Goal: Transaction & Acquisition: Subscribe to service/newsletter

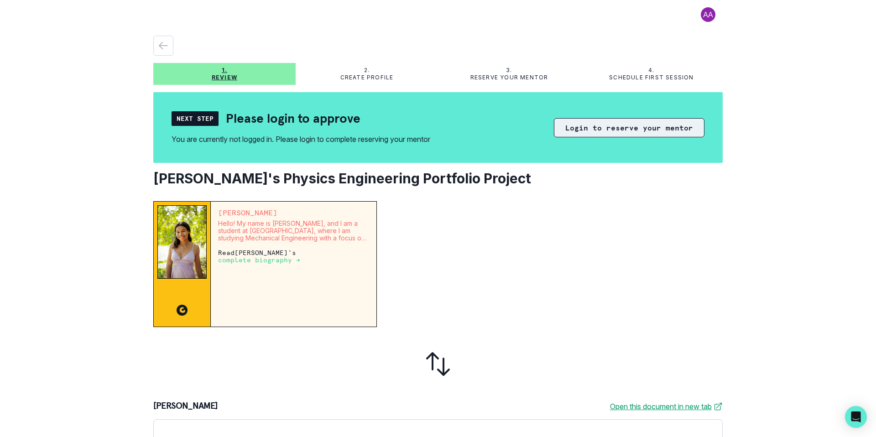
click at [632, 131] on button "Login to reserve your mentor" at bounding box center [629, 127] width 151 height 19
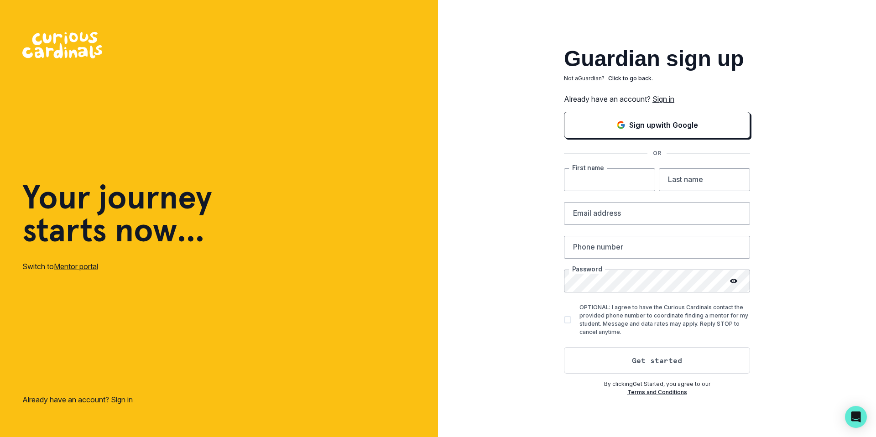
click at [611, 179] on input "text" at bounding box center [609, 179] width 91 height 23
type input "Usha"
click at [686, 183] on input "text" at bounding box center [704, 179] width 91 height 23
type input "[PERSON_NAME]"
click at [652, 217] on input "email" at bounding box center [657, 213] width 186 height 23
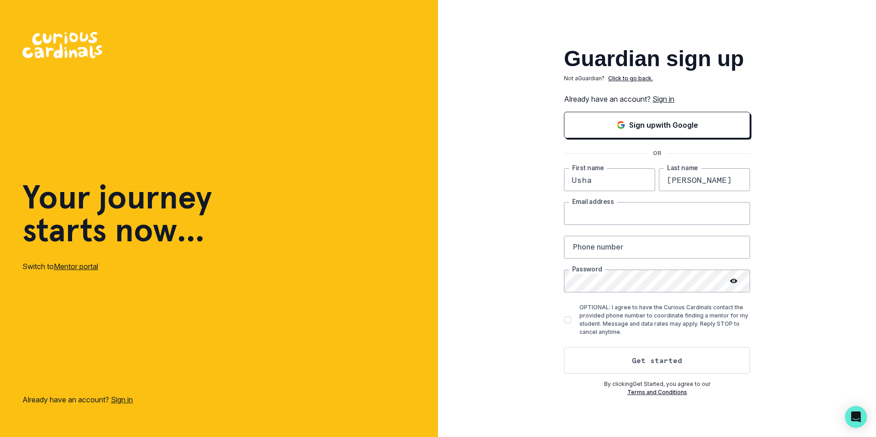
type input "[EMAIL_ADDRESS][DOMAIN_NAME]"
click at [634, 253] on input "text" at bounding box center [657, 247] width 186 height 23
type input "4086887109"
click at [734, 282] on icon at bounding box center [733, 281] width 7 height 7
click at [734, 282] on icon at bounding box center [734, 281] width 7 height 6
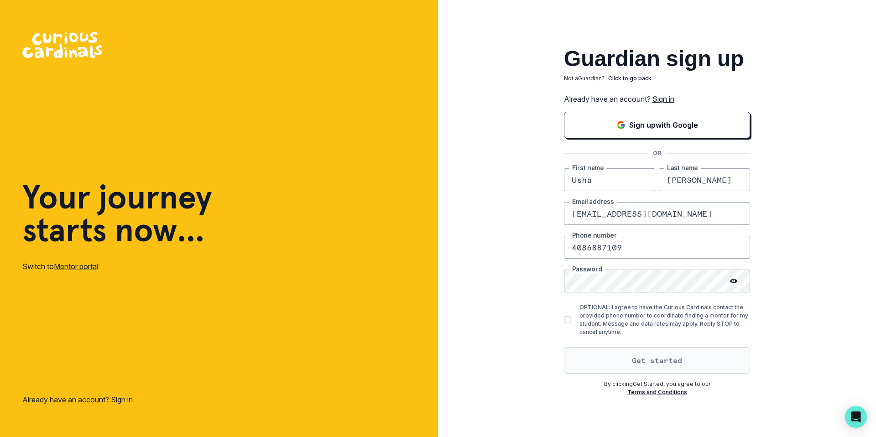
click at [681, 361] on button "Get started" at bounding box center [657, 360] width 186 height 26
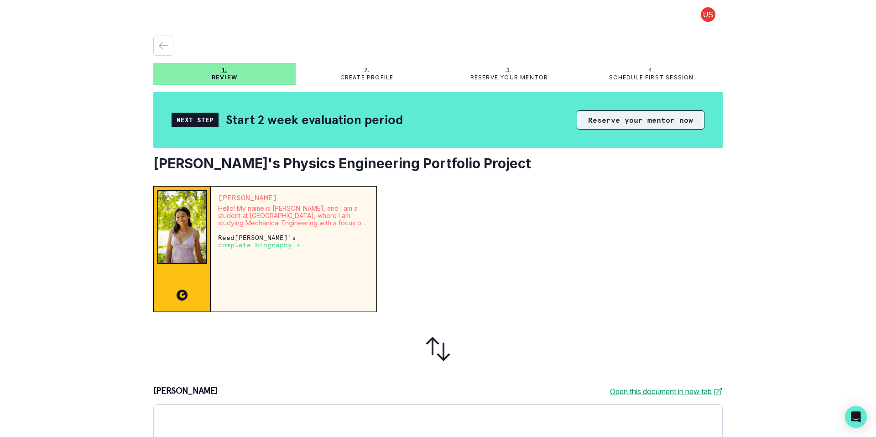
click at [649, 122] on button "Reserve your mentor now" at bounding box center [641, 119] width 128 height 19
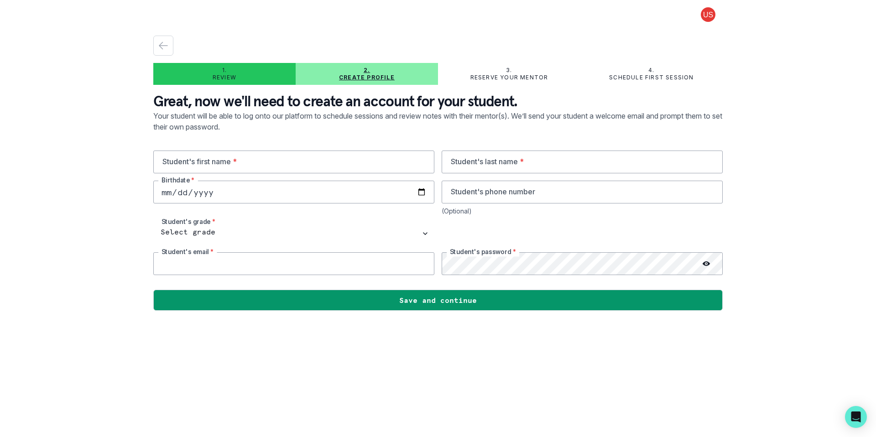
type input "[EMAIL_ADDRESS][DOMAIN_NAME]"
click at [286, 161] on input "text" at bounding box center [293, 162] width 281 height 23
type input "Shweta"
type input "Bala"
type input "[DATE]"
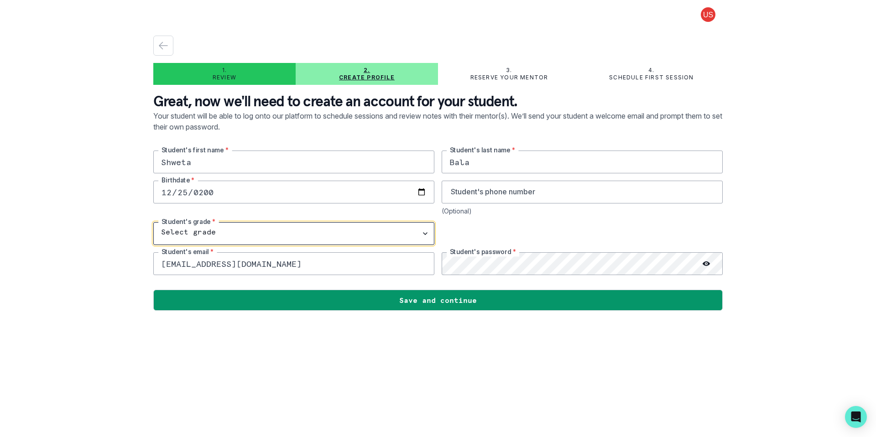
click at [208, 233] on select "Select grade 1st Grade 2nd Grade 3rd Grade 4th Grade 5th Grade 6th Grade 7th Gr…" at bounding box center [293, 233] width 281 height 23
select select "10th Grade"
click at [708, 264] on icon at bounding box center [706, 263] width 7 height 7
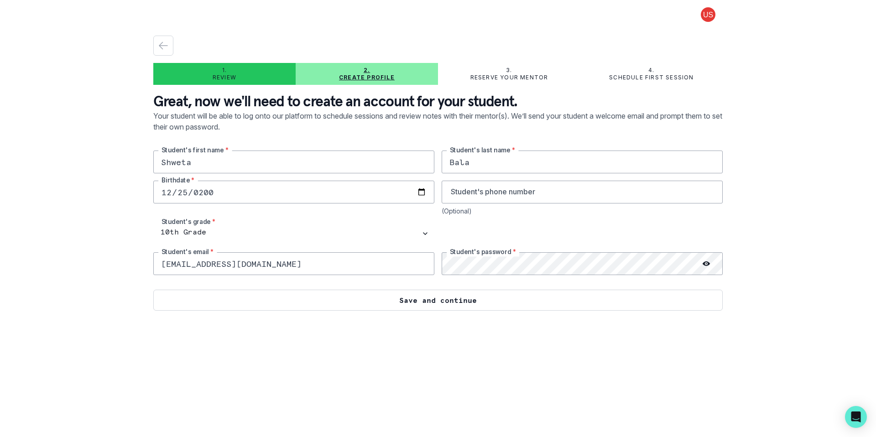
click at [564, 303] on button "Save and continue" at bounding box center [438, 300] width 570 height 21
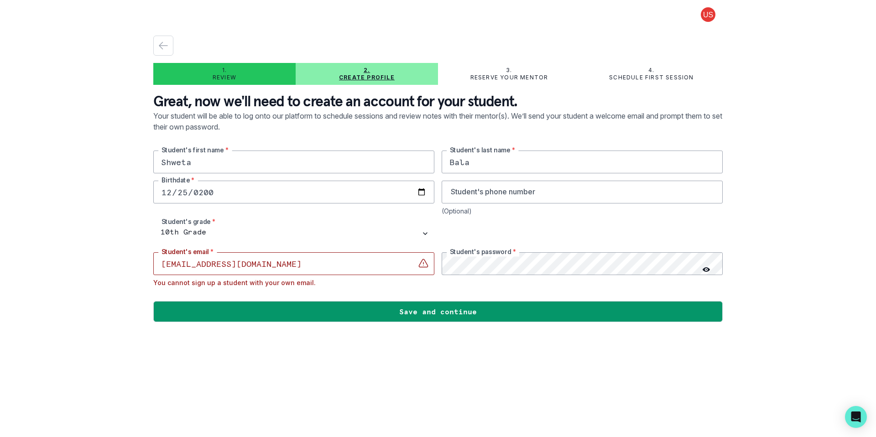
drag, startPoint x: 162, startPoint y: 266, endPoint x: 222, endPoint y: 265, distance: 60.3
click at [222, 265] on input "[EMAIL_ADDRESS][DOMAIN_NAME]" at bounding box center [293, 263] width 281 height 23
paste input "shweta.[PERSON_NAME]"
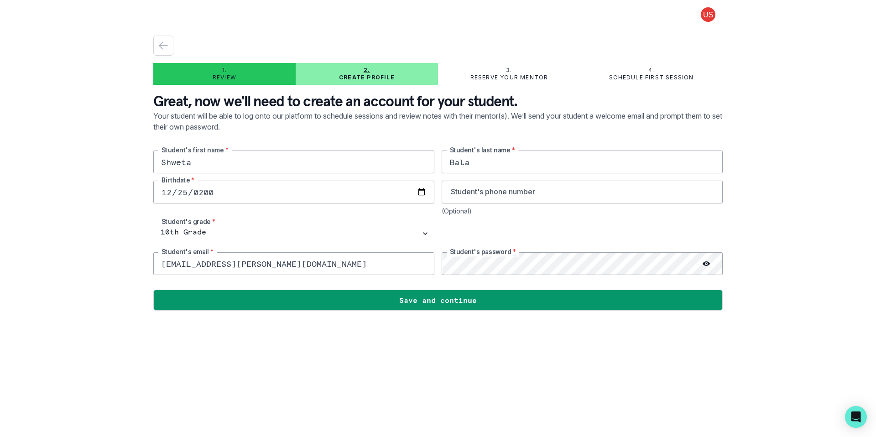
type input "[EMAIL_ADDRESS][PERSON_NAME][DOMAIN_NAME]"
click at [710, 263] on icon at bounding box center [706, 263] width 7 height 7
click at [703, 264] on icon at bounding box center [705, 264] width 5 height 4
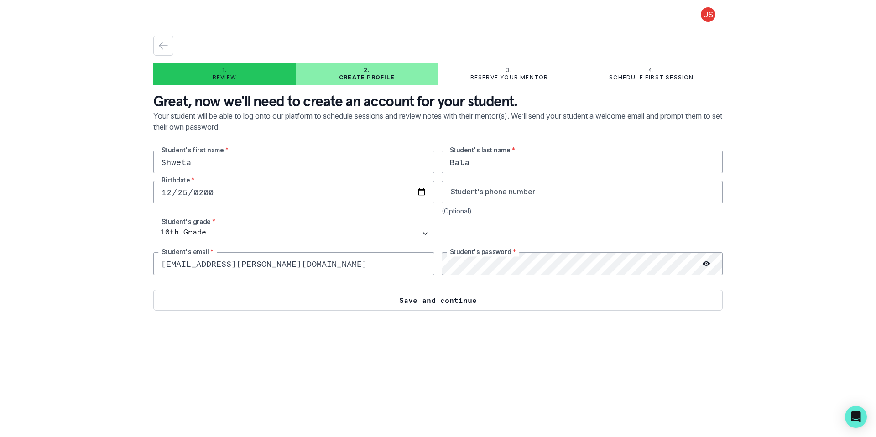
click at [406, 303] on button "Save and continue" at bounding box center [438, 300] width 570 height 21
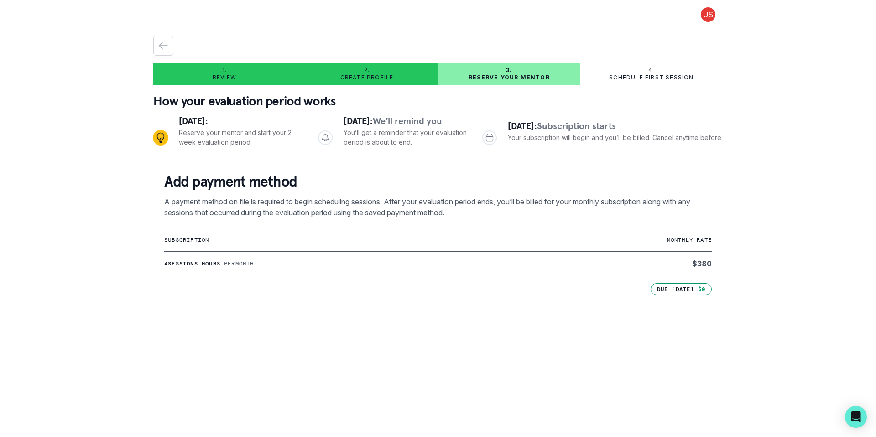
click at [379, 78] on p "Create profile" at bounding box center [367, 77] width 53 height 7
click at [165, 48] on icon "button" at bounding box center [163, 45] width 11 height 11
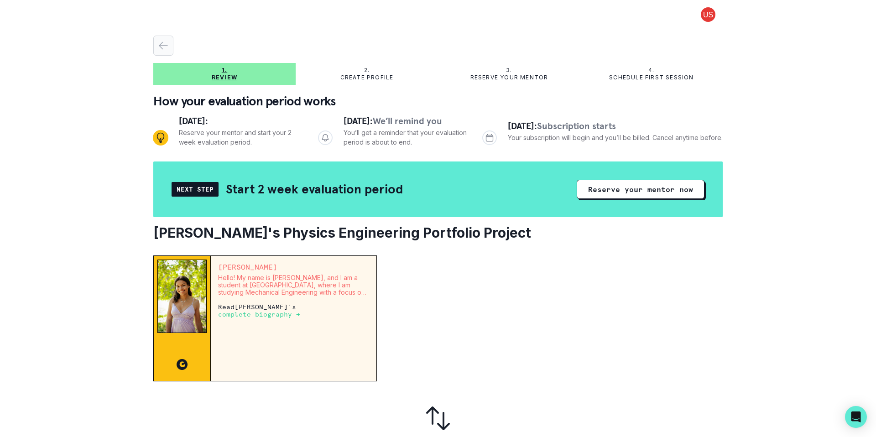
click at [168, 43] on icon "button" at bounding box center [163, 45] width 11 height 11
click at [642, 199] on button "Reserve your mentor now" at bounding box center [641, 189] width 128 height 19
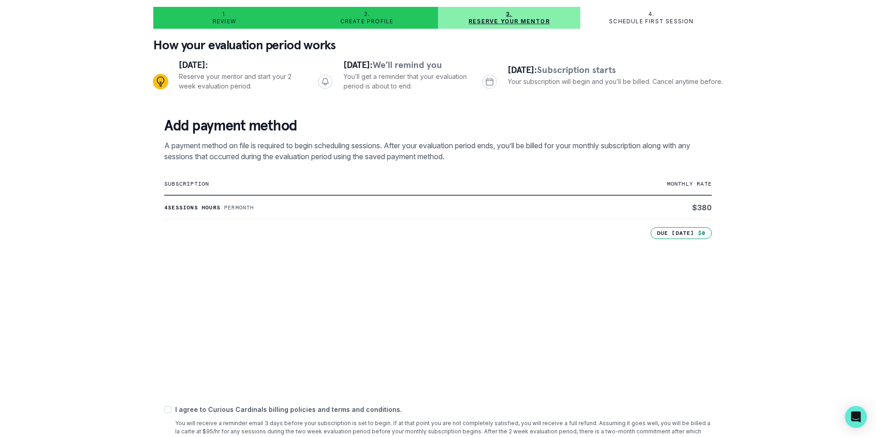
scroll to position [55, 0]
